Goal: Register for event/course

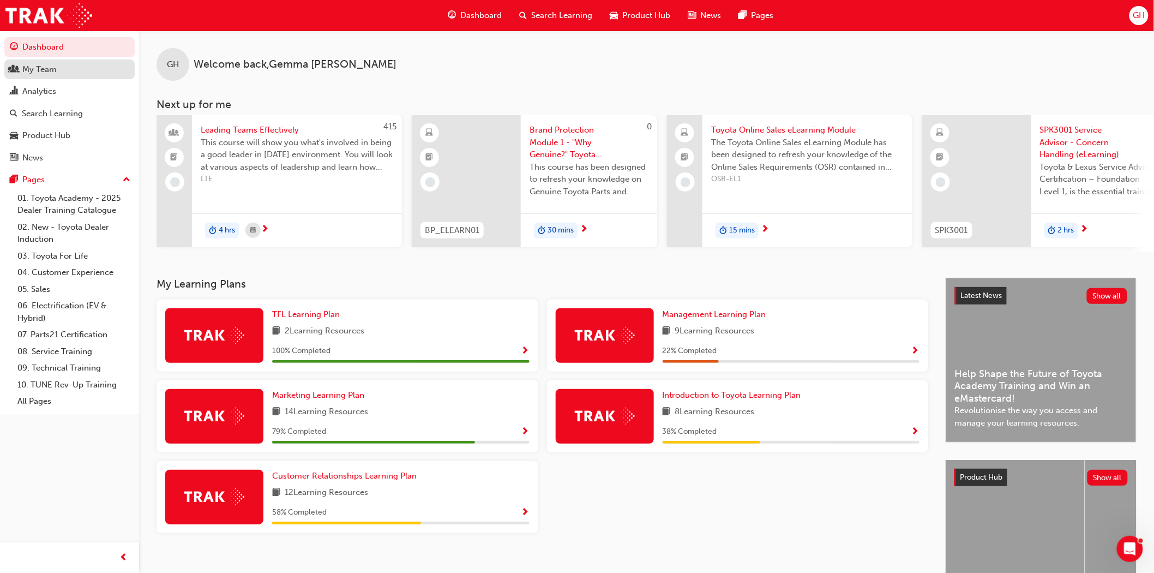
click at [25, 71] on div "My Team" at bounding box center [39, 69] width 34 height 13
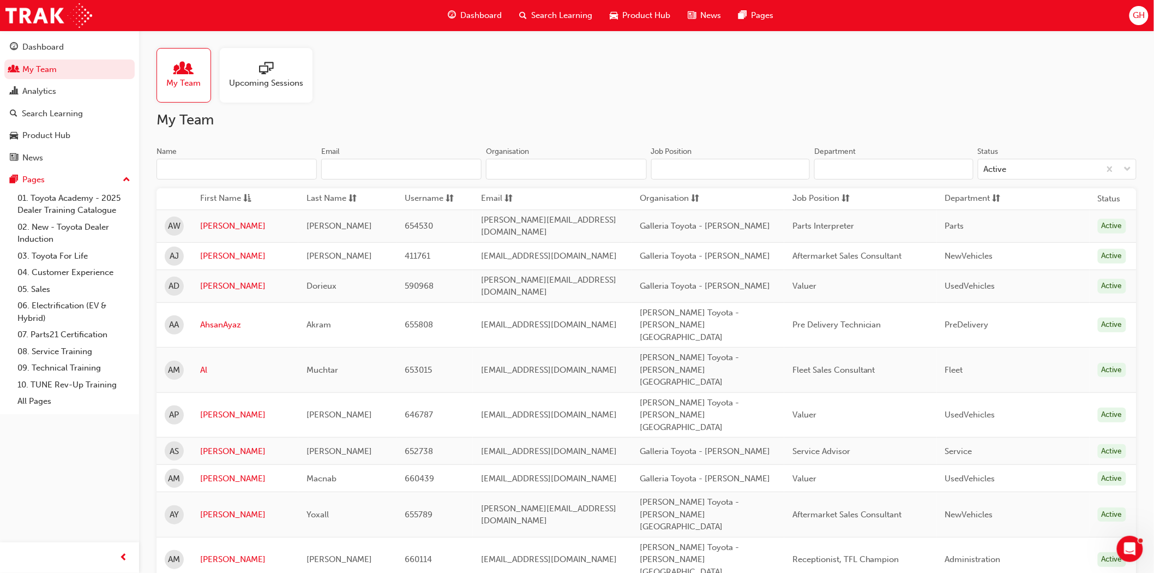
click at [206, 177] on input "Name" at bounding box center [237, 169] width 160 height 21
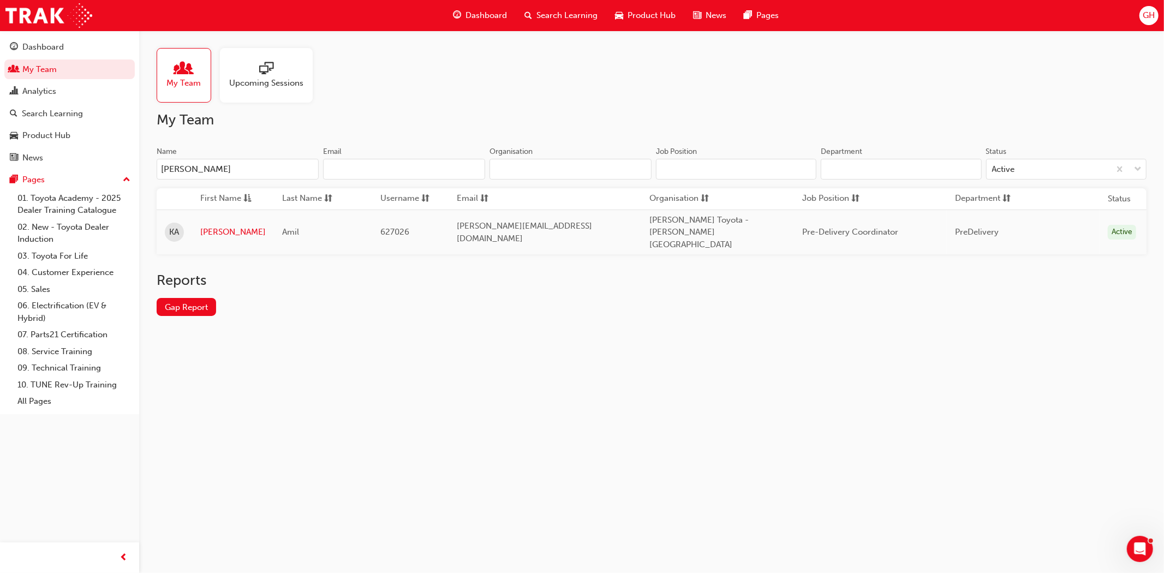
type input "[PERSON_NAME]"
click at [244, 74] on div at bounding box center [266, 69] width 74 height 15
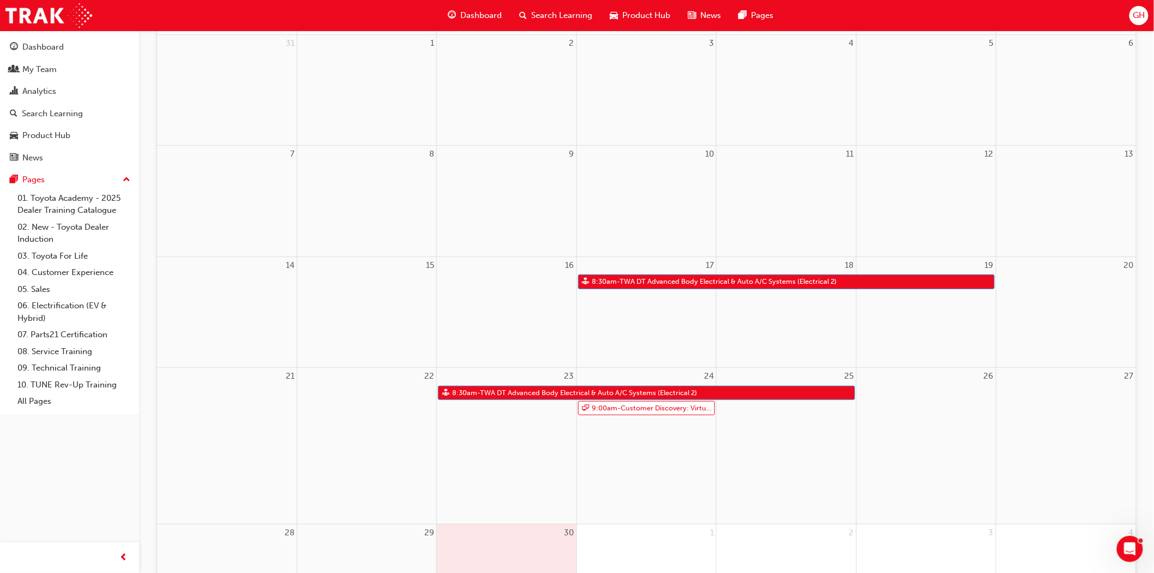
scroll to position [61, 0]
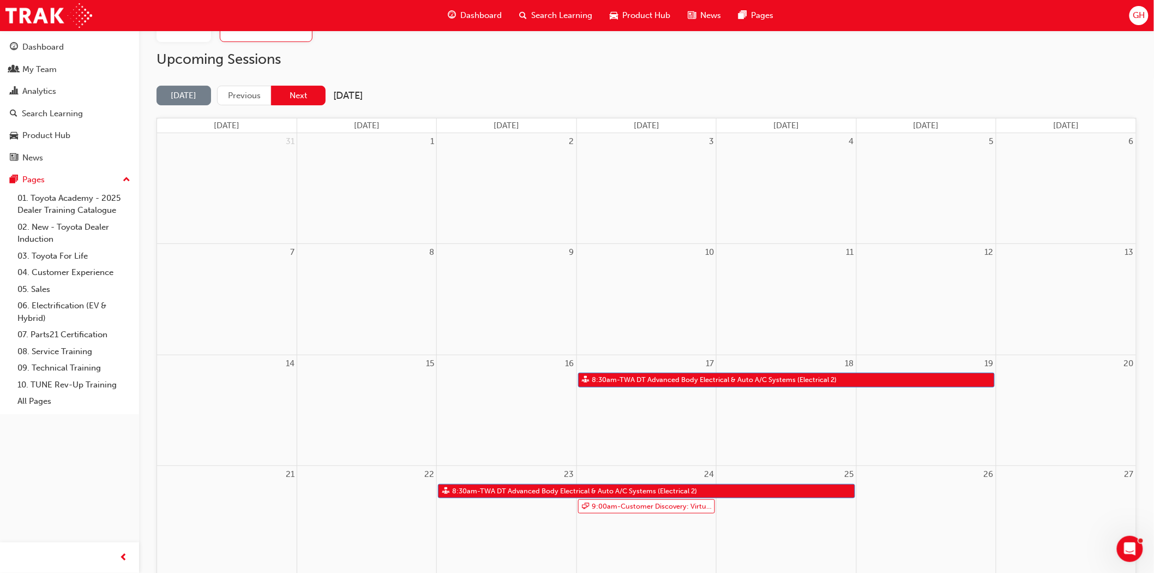
click at [288, 104] on button "Next" at bounding box center [298, 96] width 55 height 20
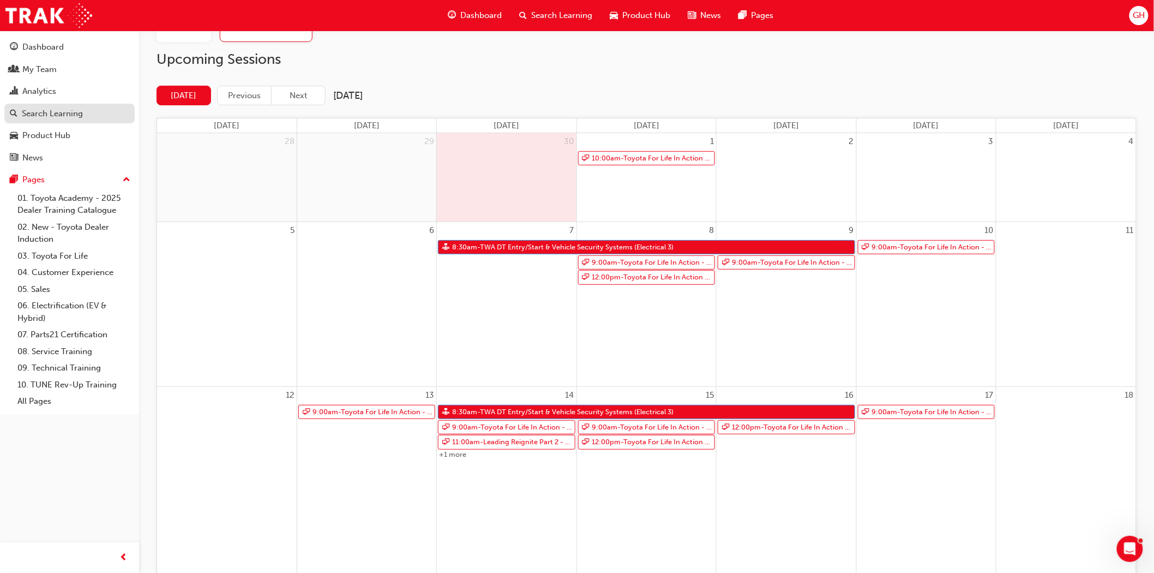
click at [41, 120] on div "Search Learning" at bounding box center [52, 113] width 61 height 13
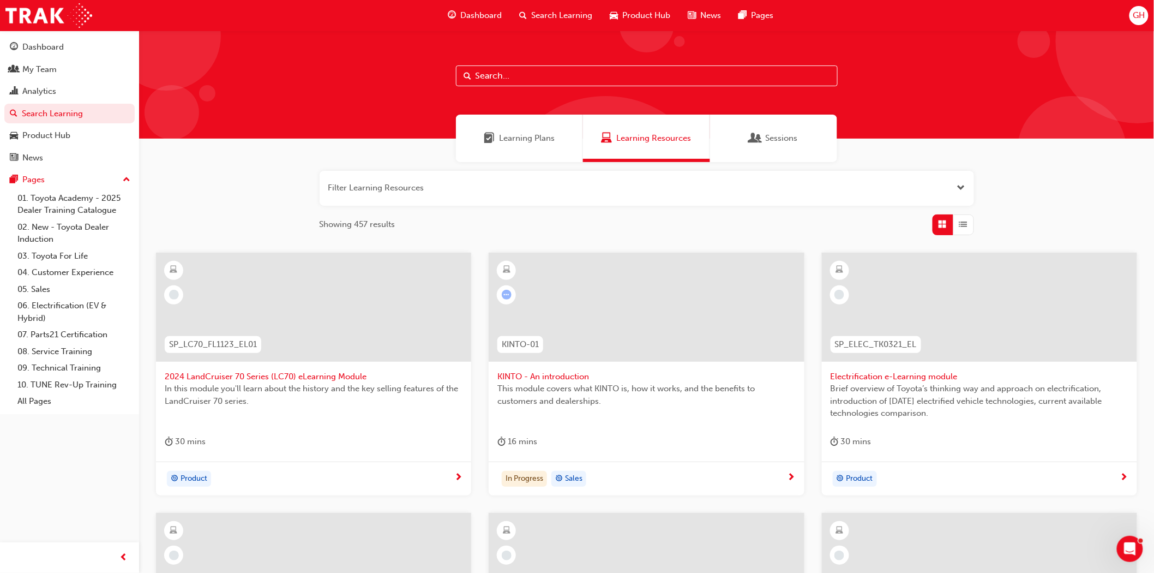
click at [459, 193] on button "button" at bounding box center [647, 188] width 655 height 35
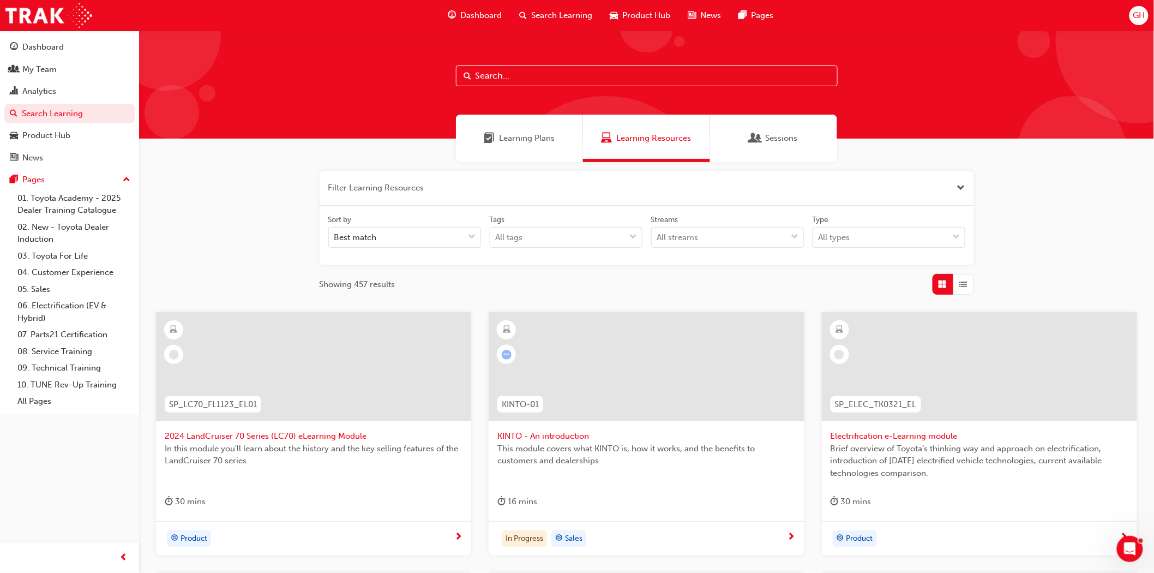
click at [491, 79] on input "text" at bounding box center [647, 75] width 382 height 21
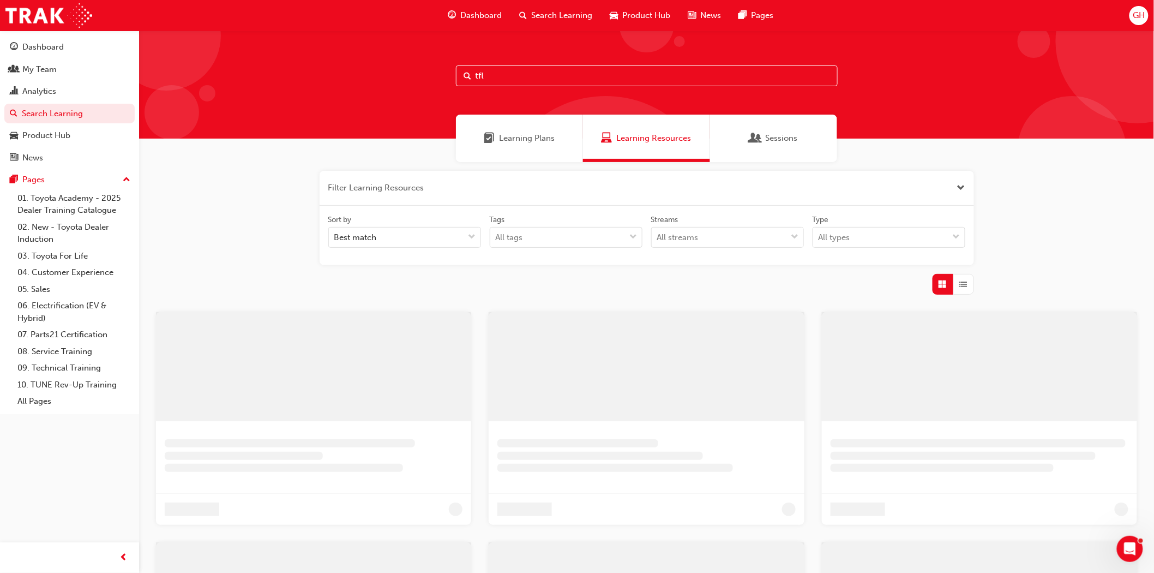
type input "tfl"
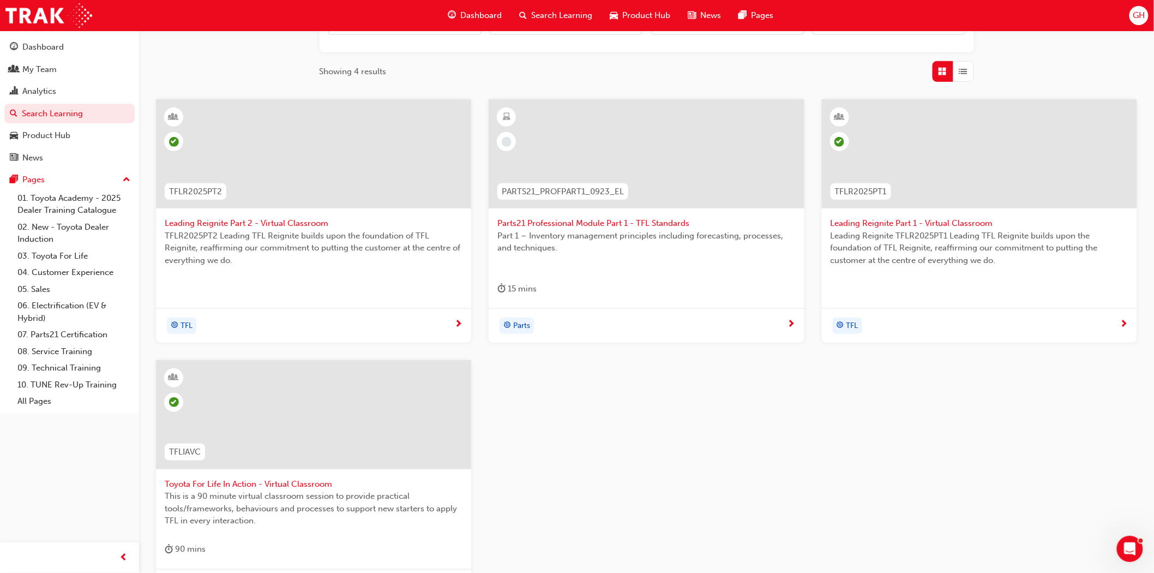
scroll to position [242, 0]
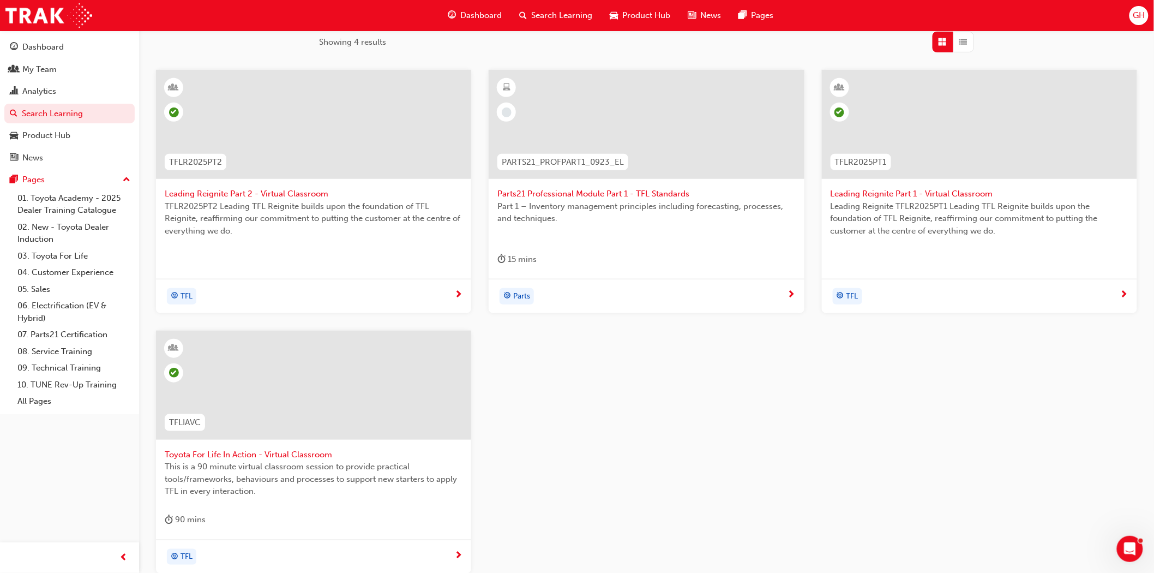
click at [284, 451] on span "Toyota For Life In Action - Virtual Classroom" at bounding box center [314, 454] width 298 height 13
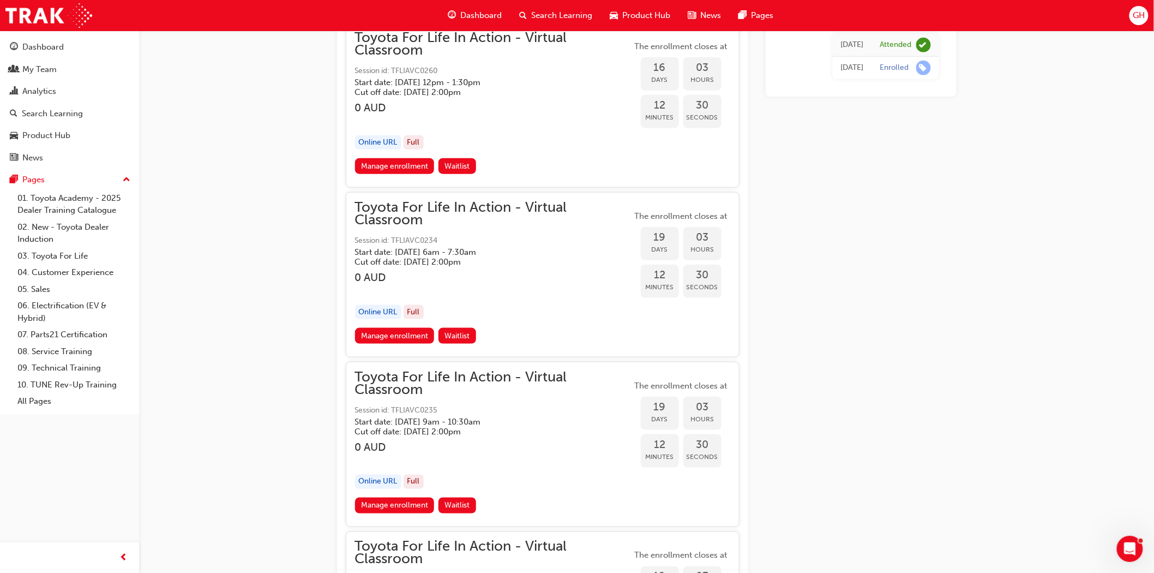
scroll to position [7291, 0]
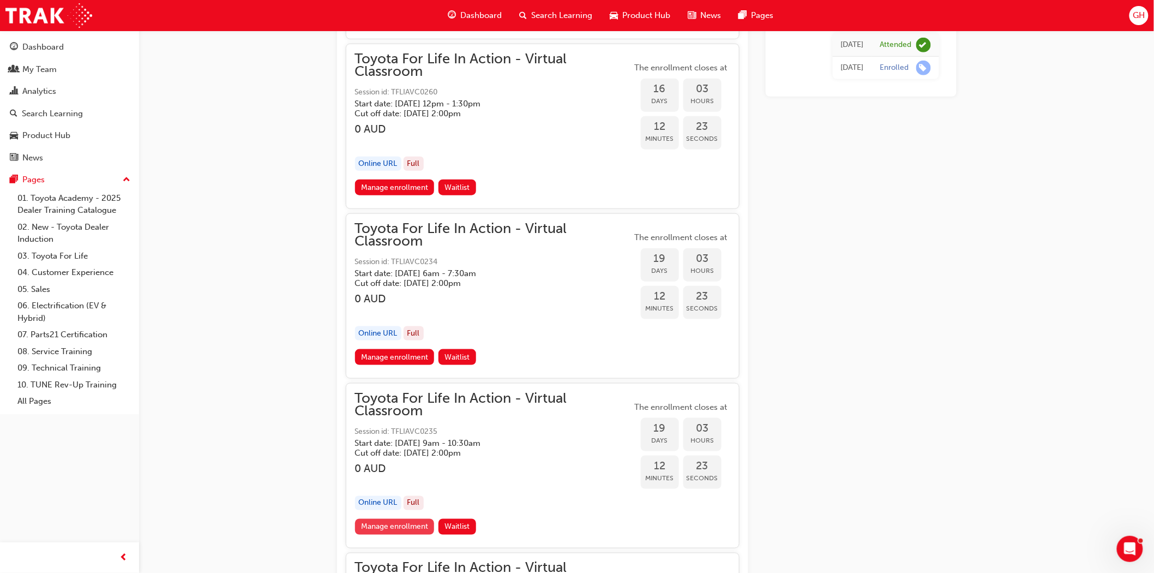
click at [376, 519] on link "Manage enrollment" at bounding box center [395, 527] width 80 height 16
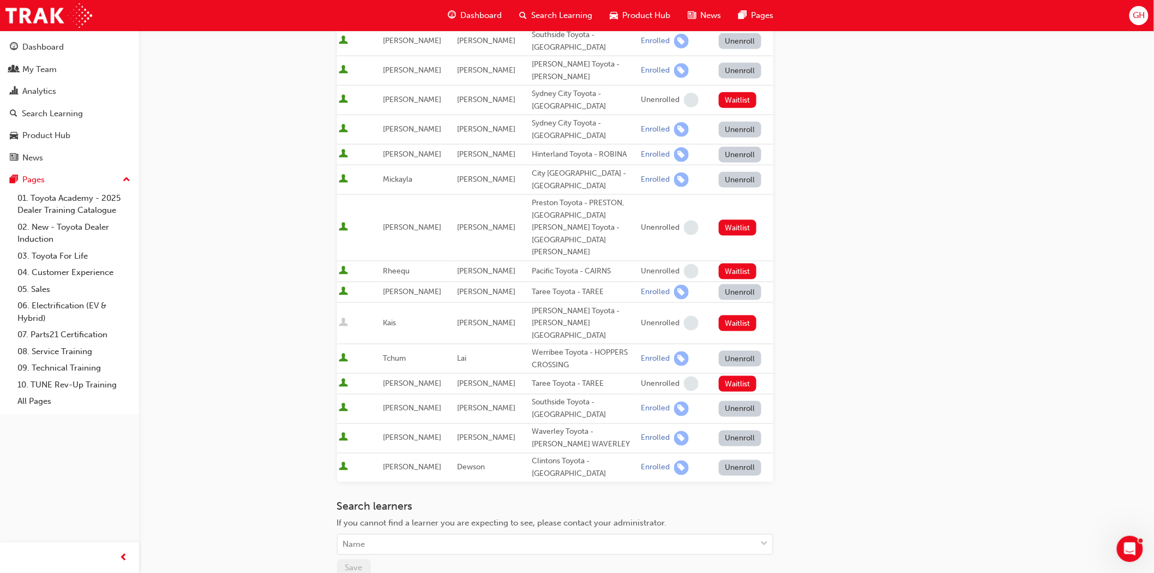
scroll to position [484, 0]
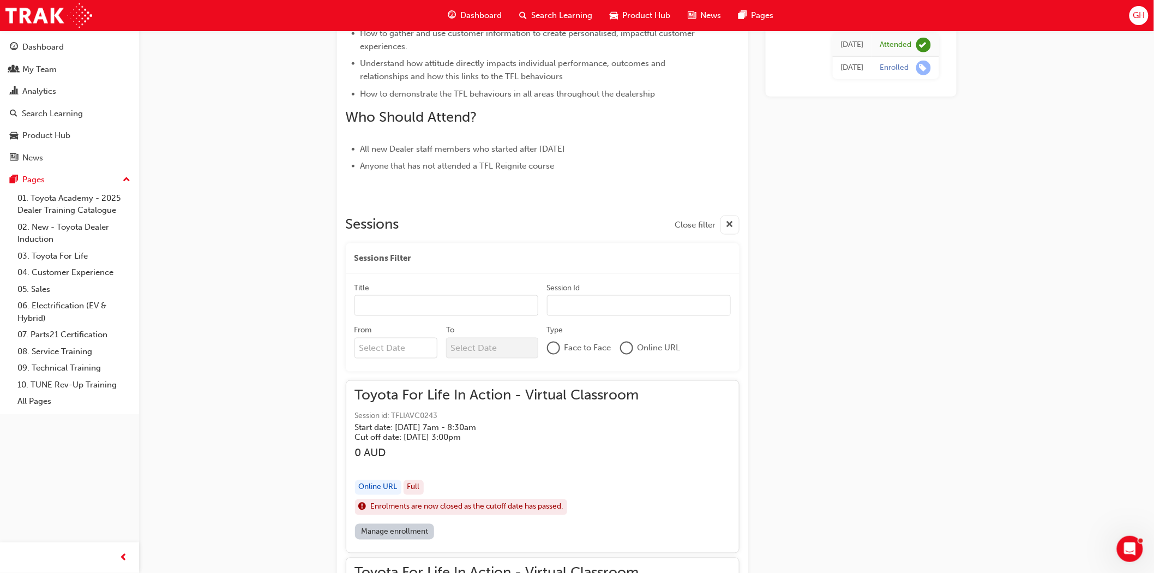
scroll to position [7291, 0]
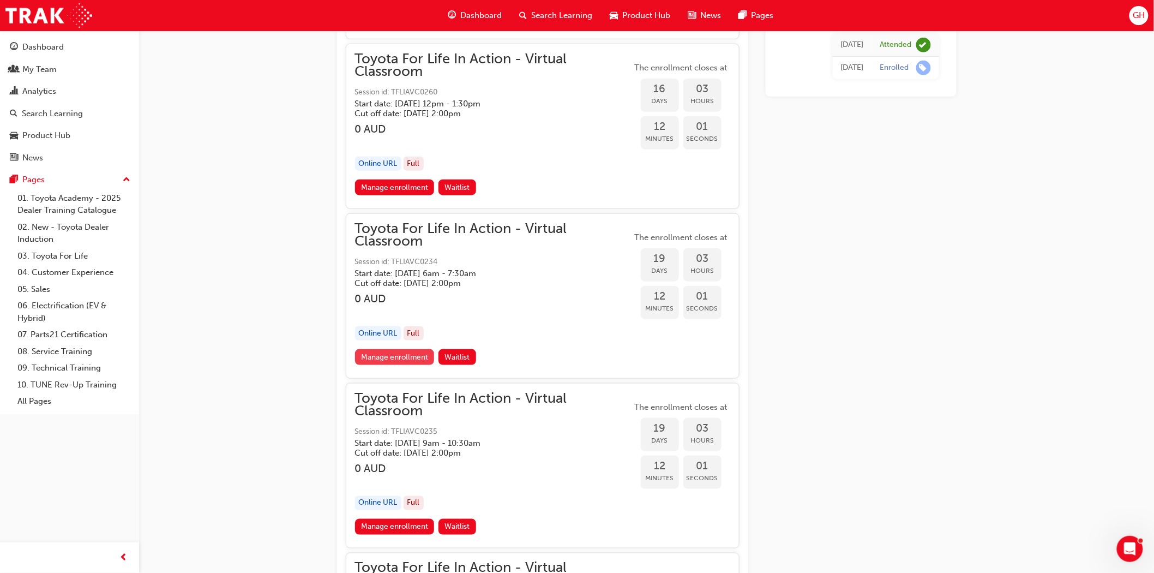
click at [378, 349] on link "Manage enrollment" at bounding box center [395, 357] width 80 height 16
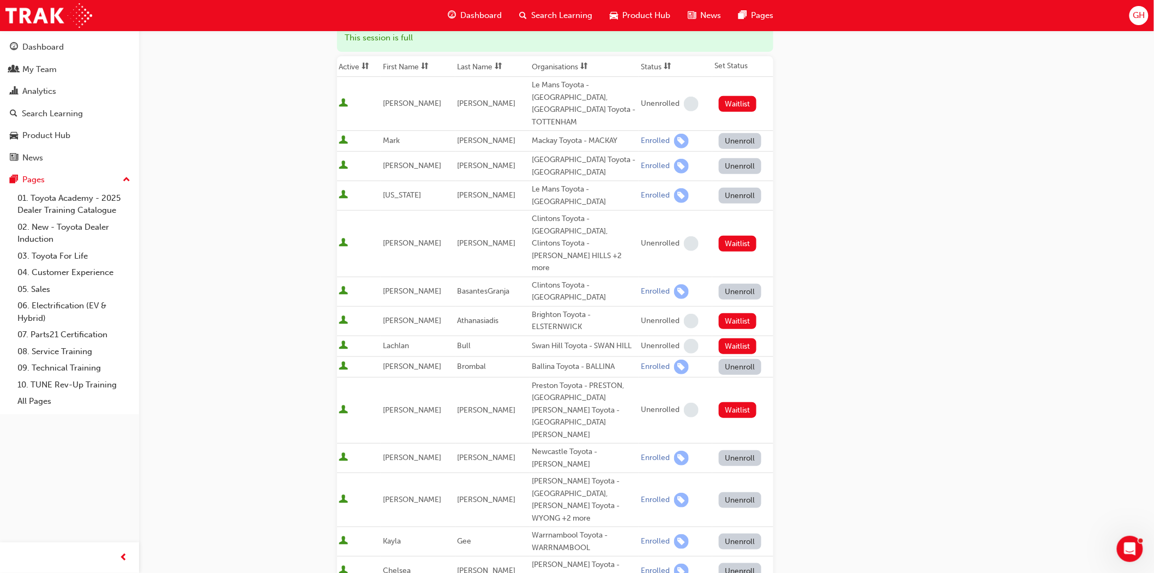
scroll to position [121, 0]
